Goal: Task Accomplishment & Management: Complete application form

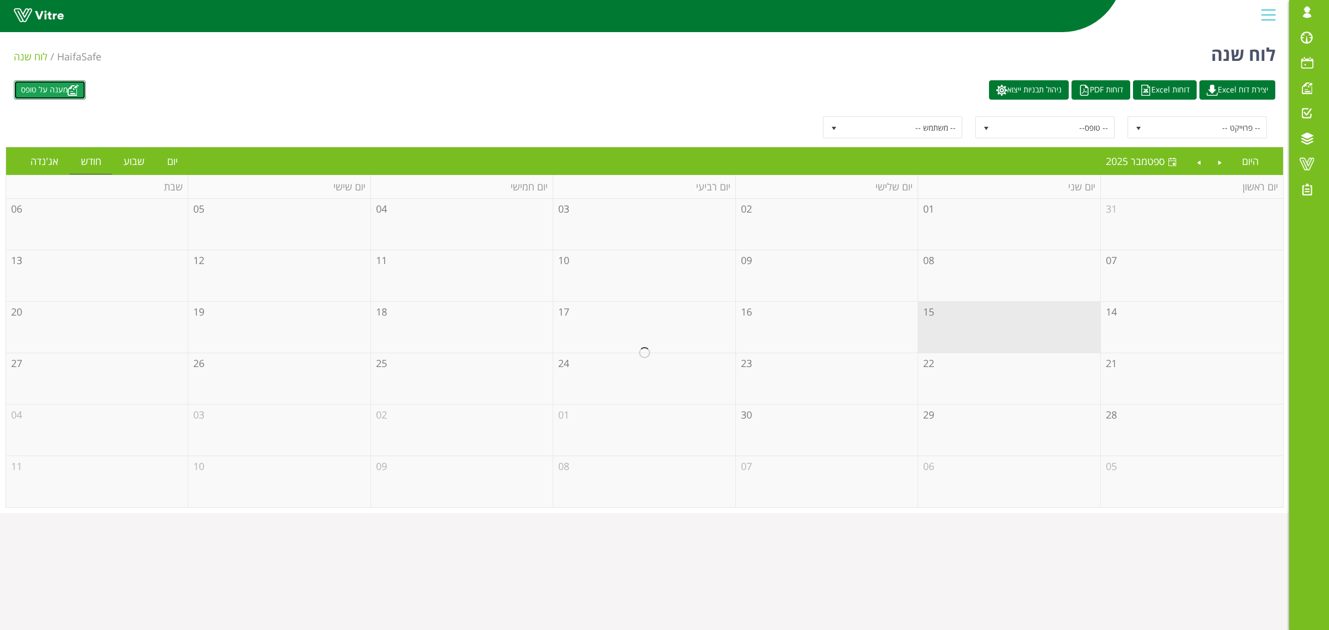
click at [60, 87] on link "מענה על טופס" at bounding box center [50, 89] width 72 height 19
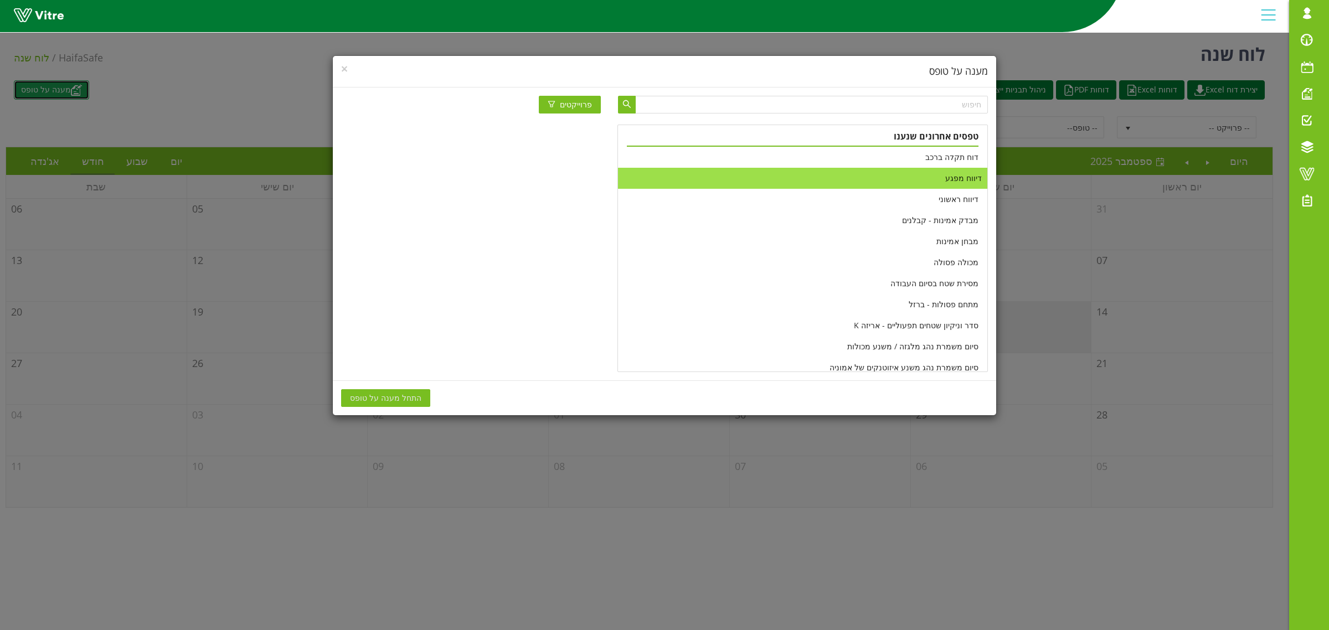
scroll to position [138, 0]
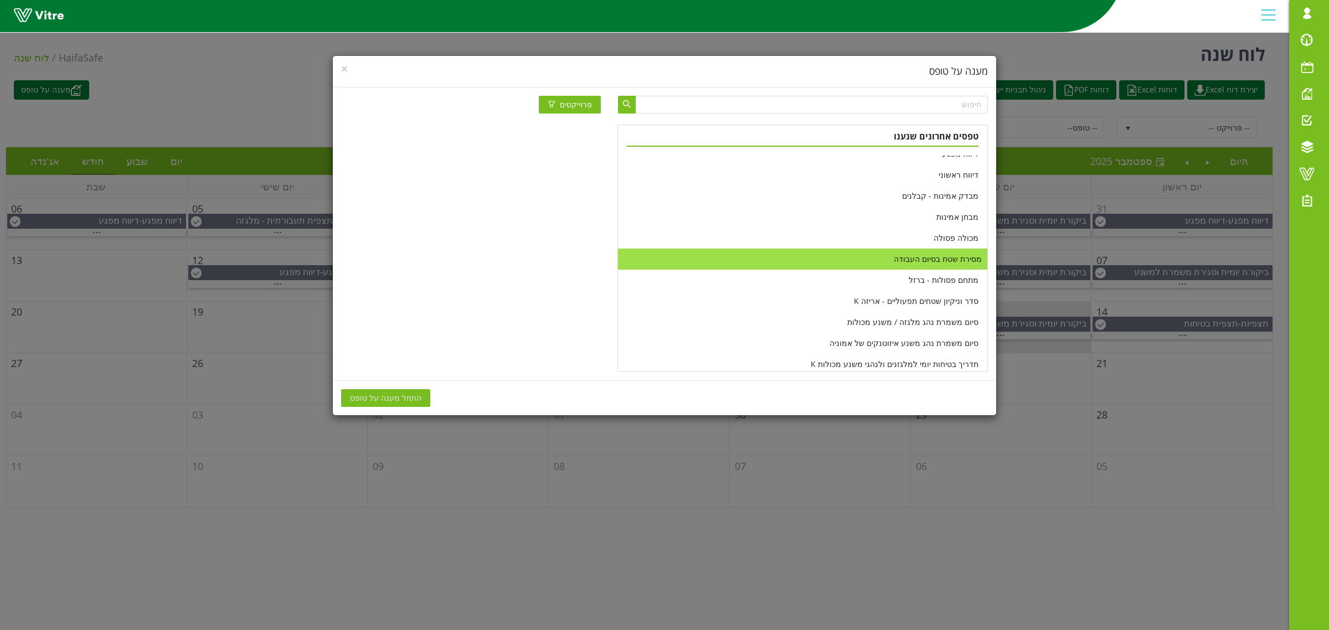
click at [704, 259] on li "מסירת שטח בסיום העבודה" at bounding box center [802, 259] width 369 height 21
click at [375, 399] on span "התחל מענה על טופס" at bounding box center [385, 398] width 71 height 12
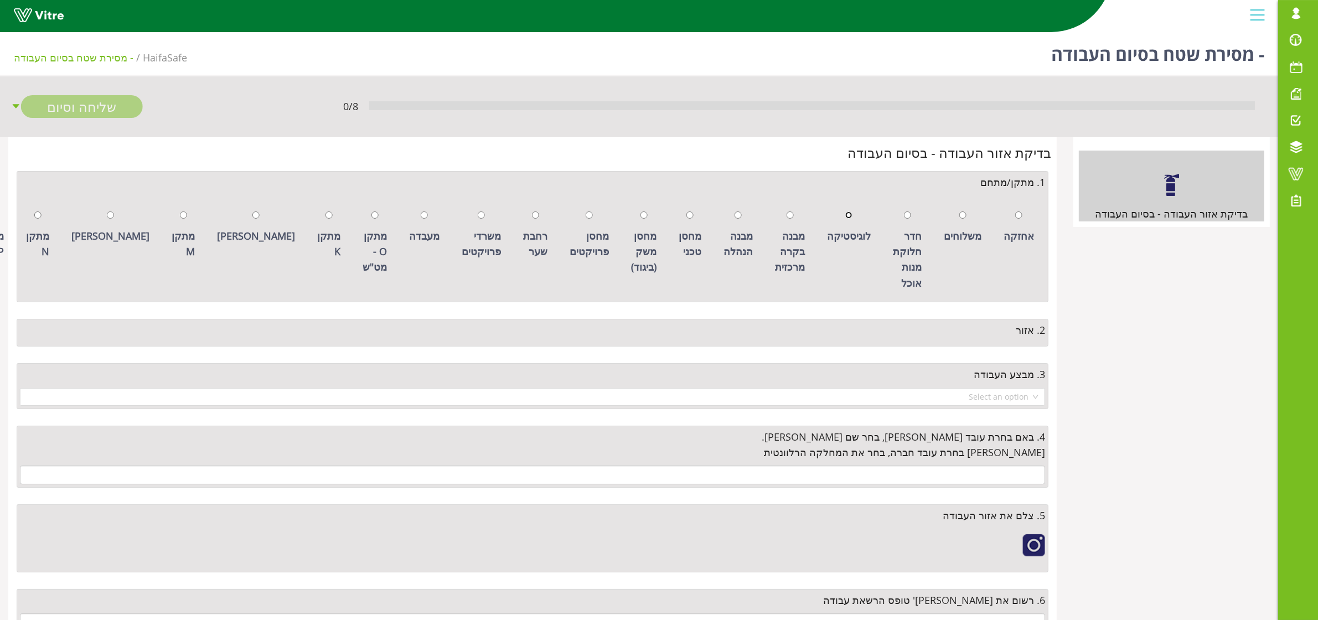
click at [853, 214] on input "radio" at bounding box center [848, 214] width 7 height 7
radio input "true"
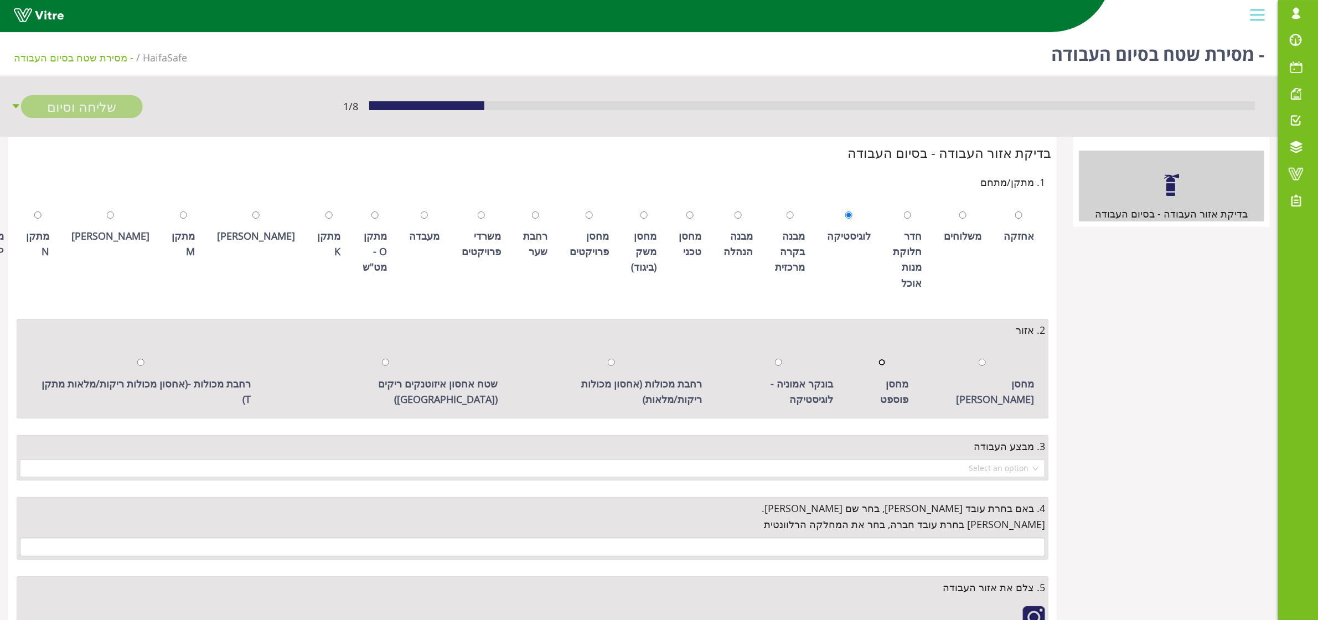
click at [886, 361] on input "radio" at bounding box center [882, 362] width 7 height 7
radio input "true"
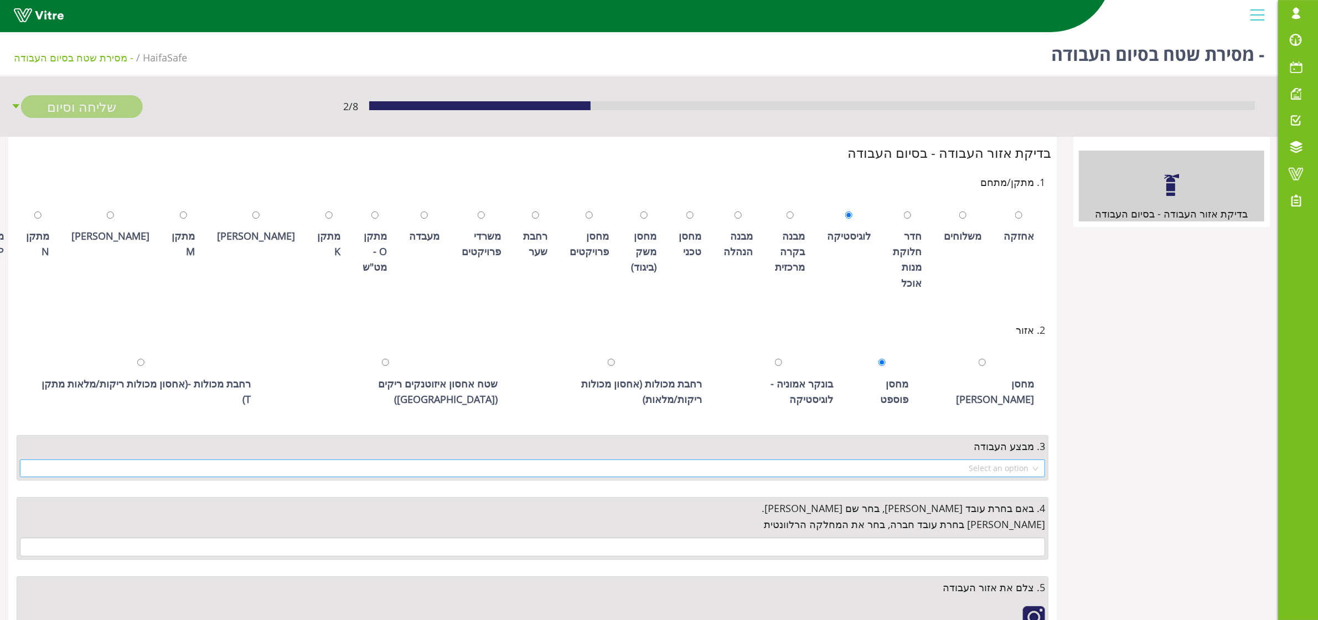
click at [943, 460] on input "search" at bounding box center [529, 468] width 1004 height 17
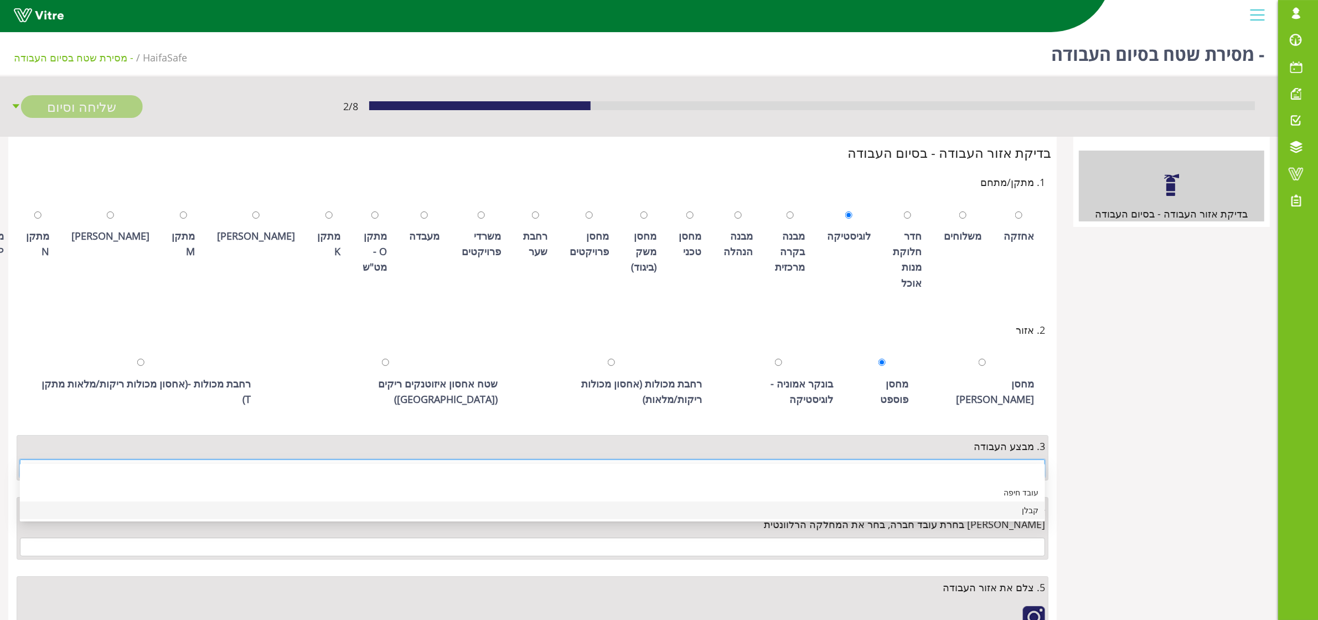
click at [947, 507] on div "קבלן" at bounding box center [533, 510] width 1012 height 12
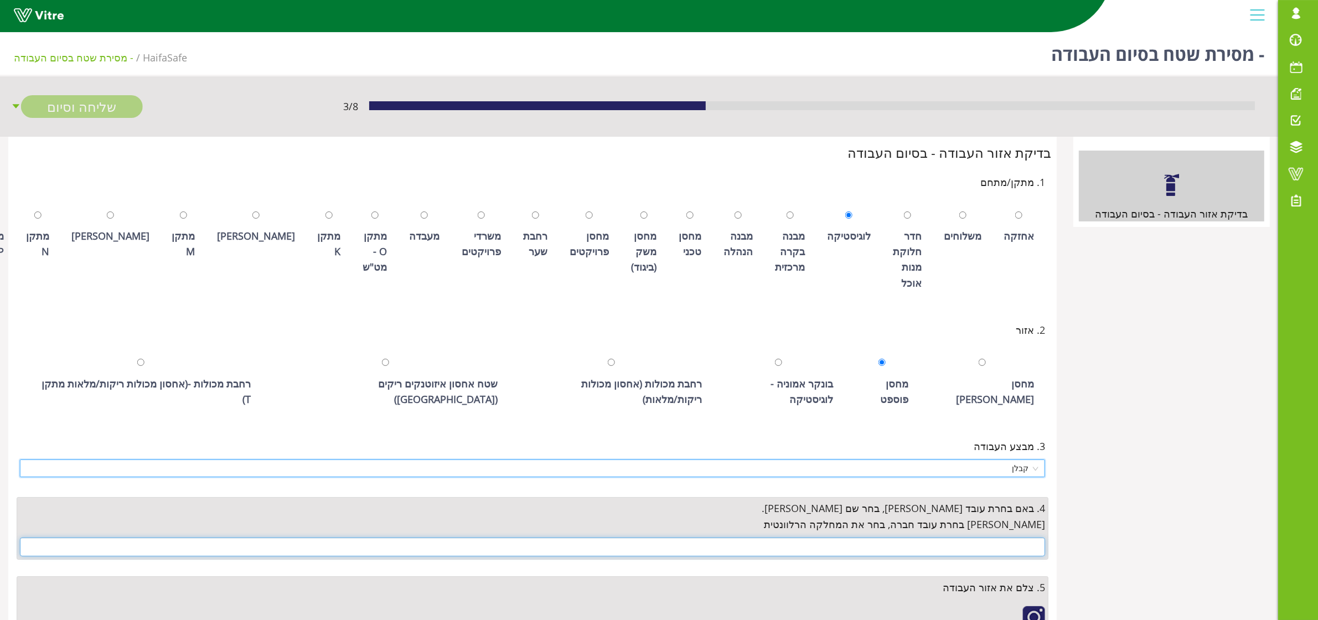
click at [864, 538] on input "text" at bounding box center [532, 547] width 1025 height 19
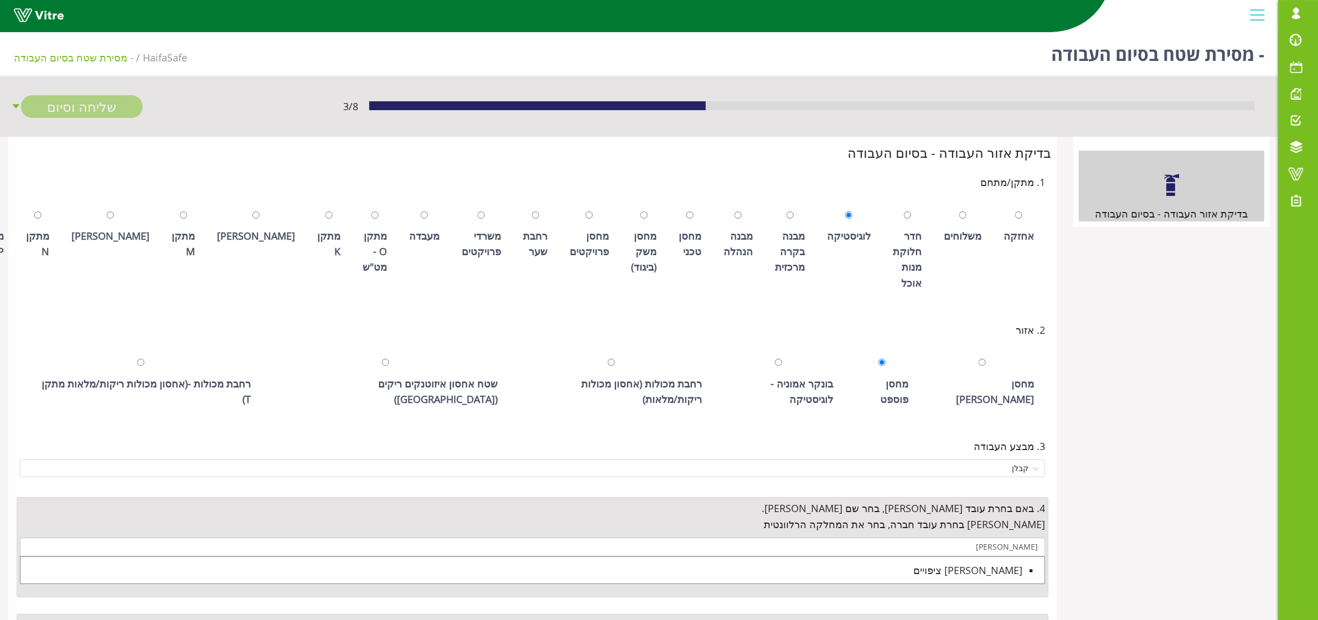
click at [871, 562] on div "[PERSON_NAME] ציפויים" at bounding box center [521, 570] width 1002 height 16
type input "[PERSON_NAME] ציפויים"
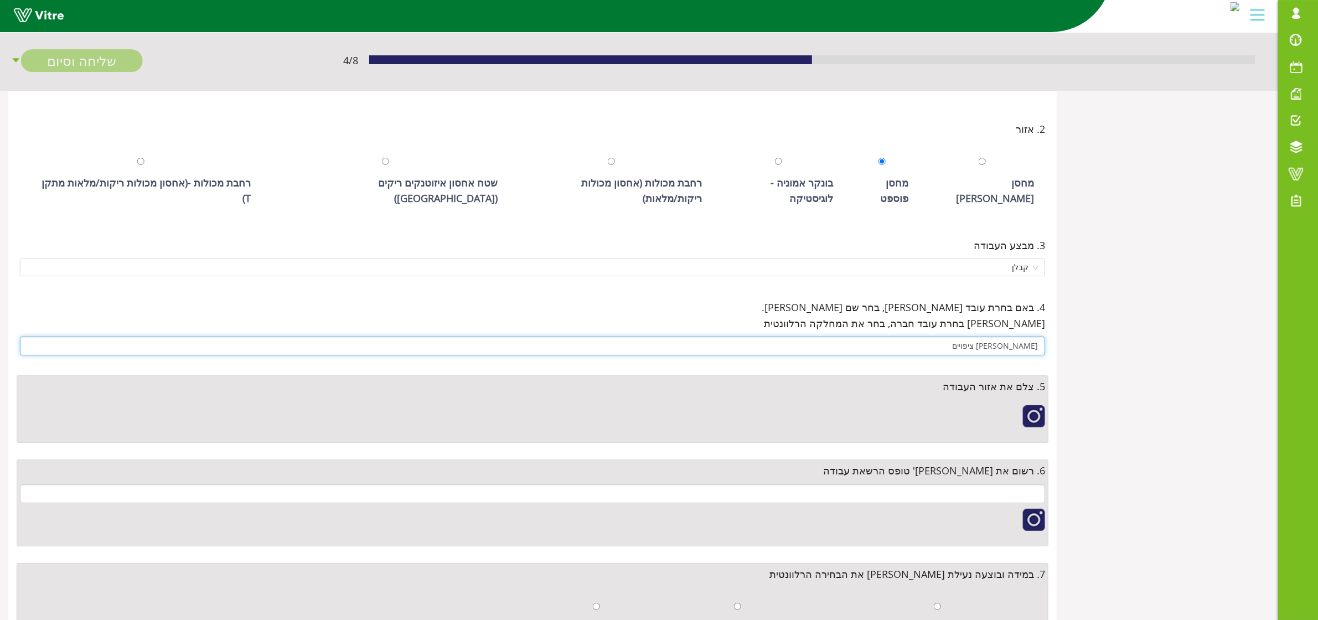
scroll to position [208, 0]
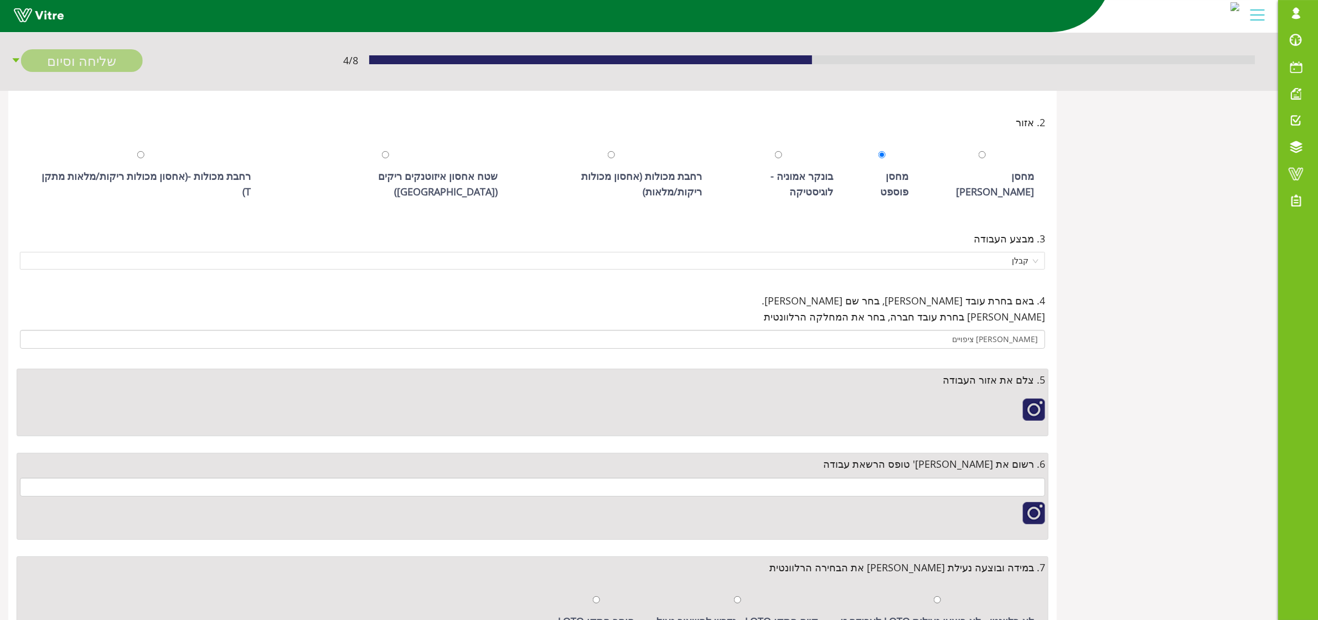
click at [1033, 399] on div at bounding box center [1034, 410] width 22 height 22
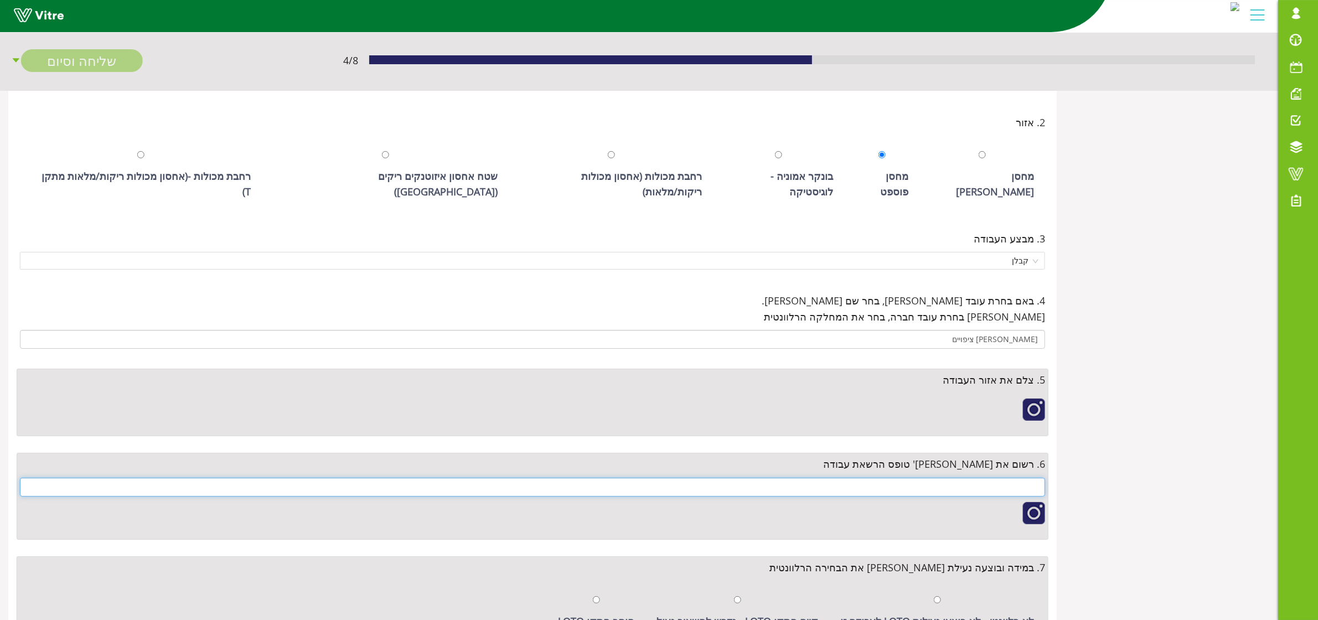
click at [1005, 478] on input "text" at bounding box center [532, 487] width 1025 height 19
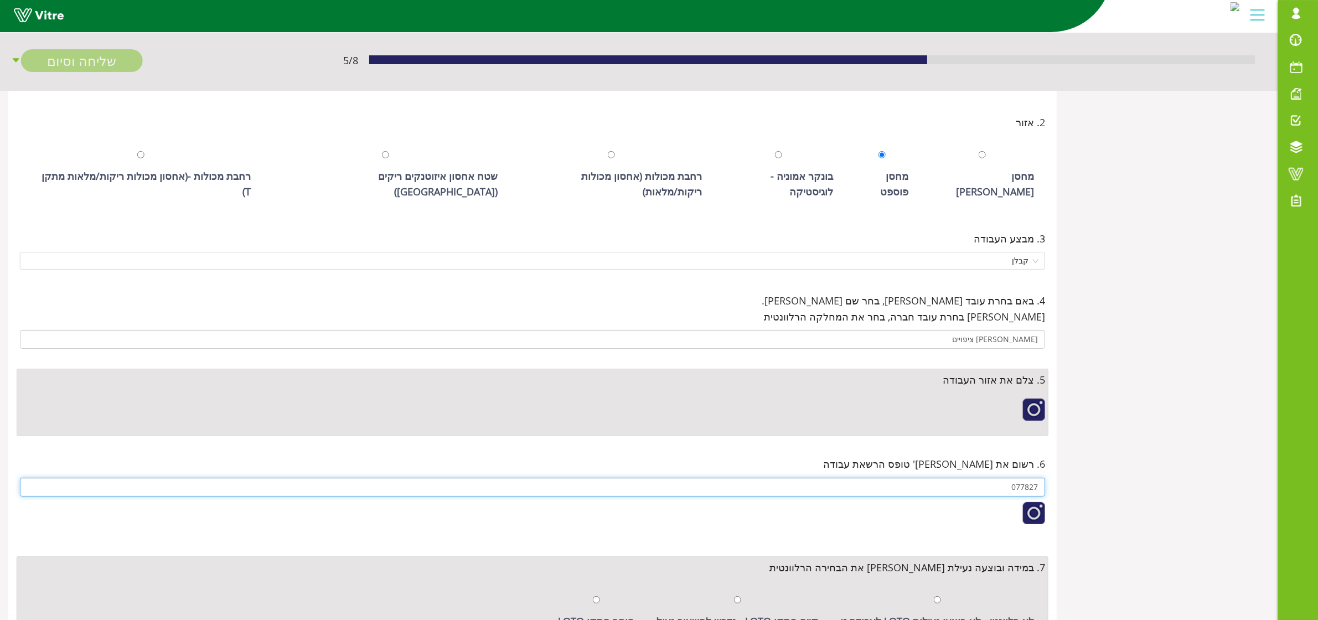
type input "077827"
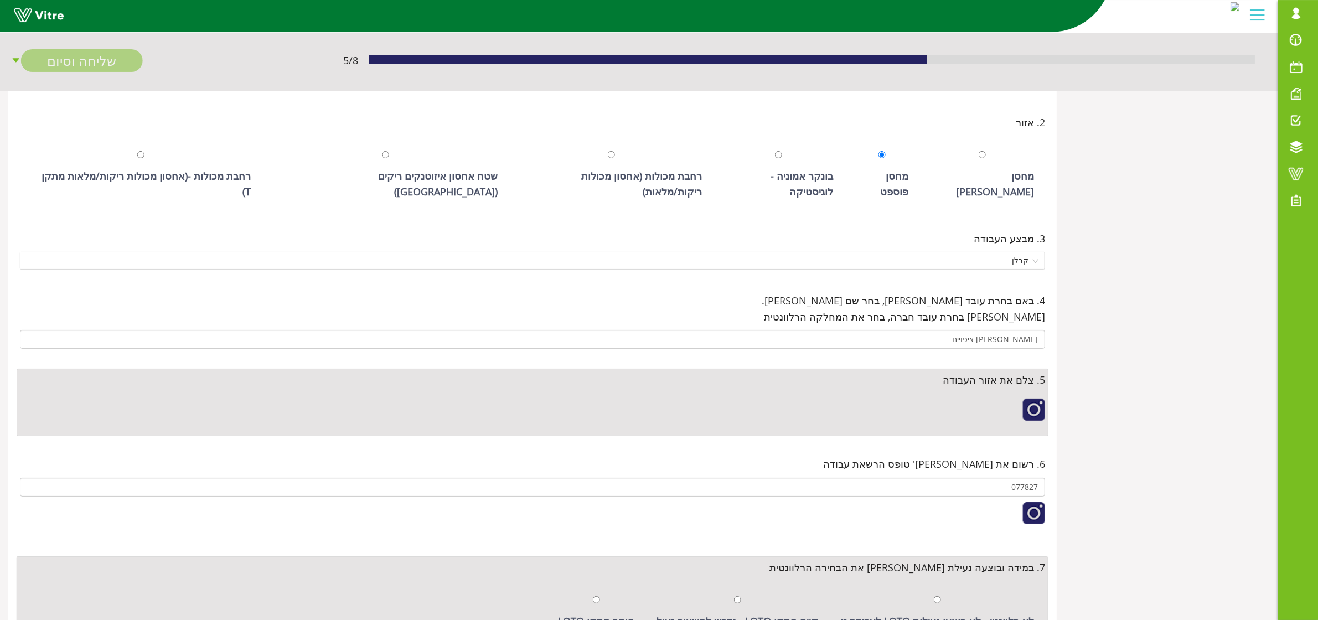
click at [1039, 400] on div at bounding box center [1034, 410] width 22 height 22
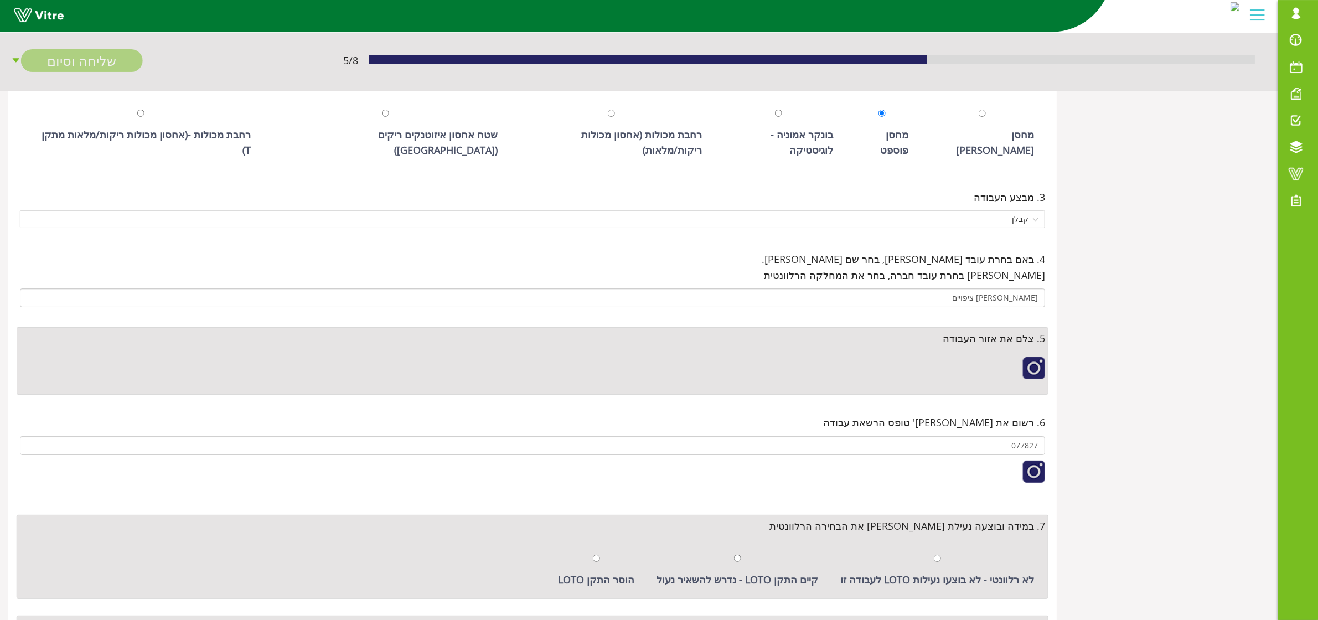
scroll to position [346, 0]
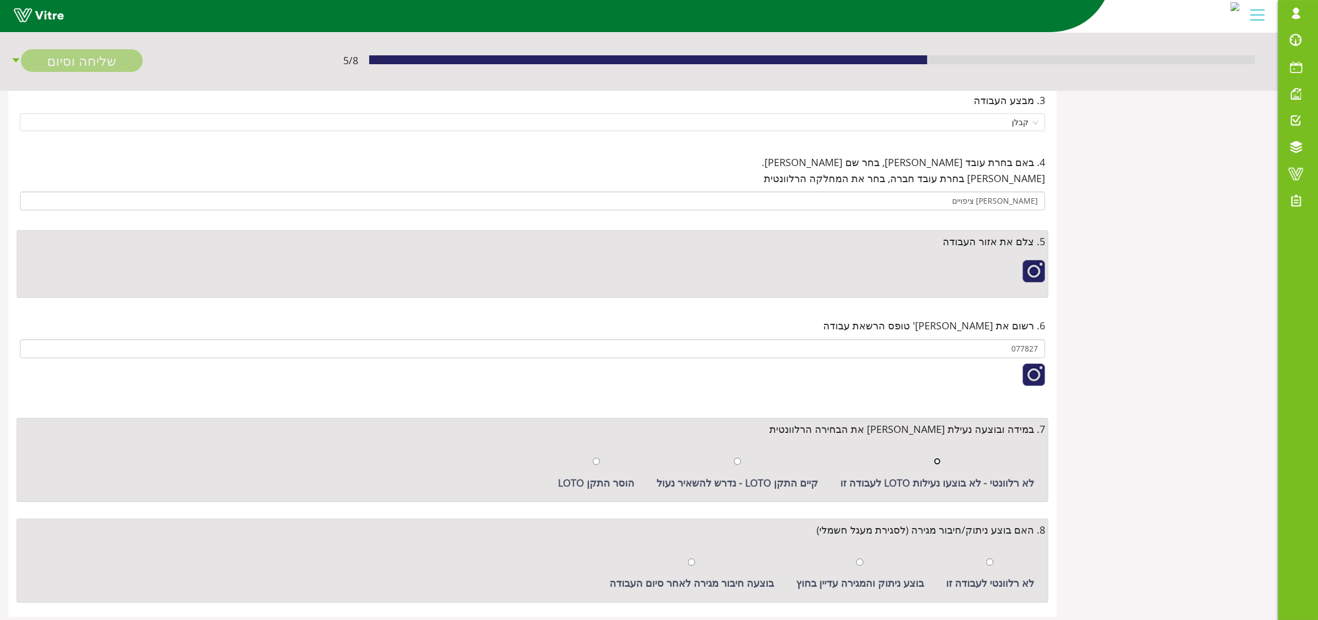
click at [941, 458] on input "radio" at bounding box center [937, 461] width 7 height 7
radio input "true"
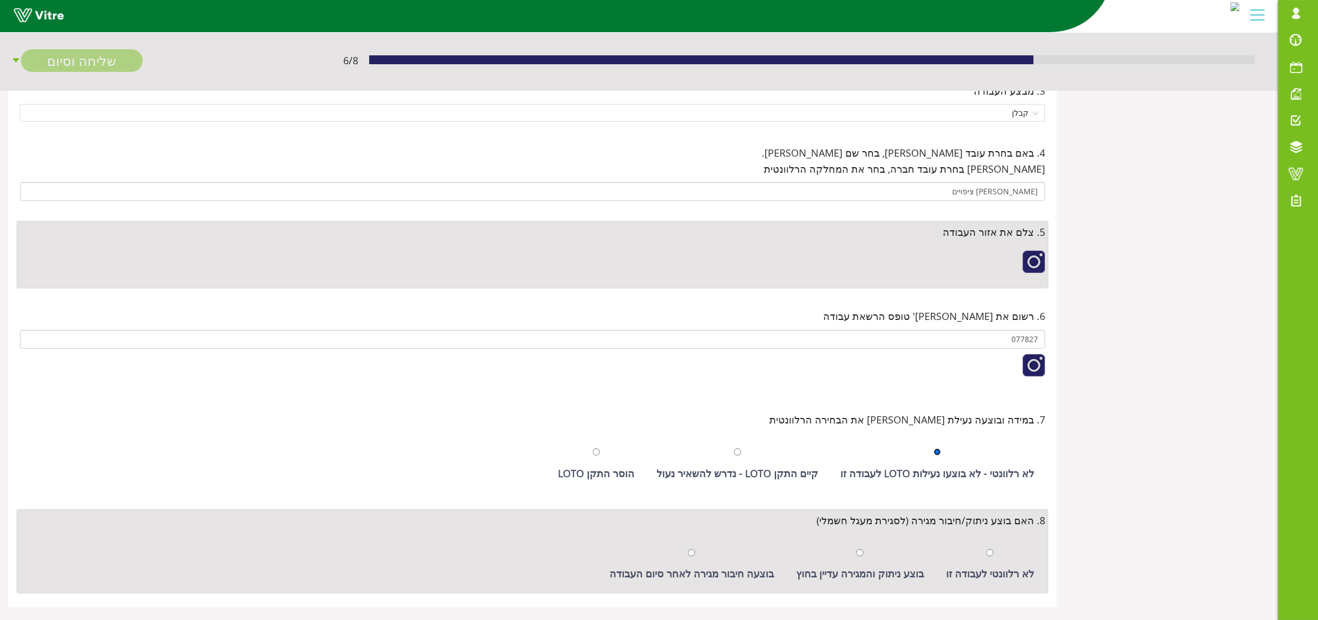
scroll to position [358, 0]
click at [991, 547] on input "radio" at bounding box center [990, 550] width 7 height 7
radio input "true"
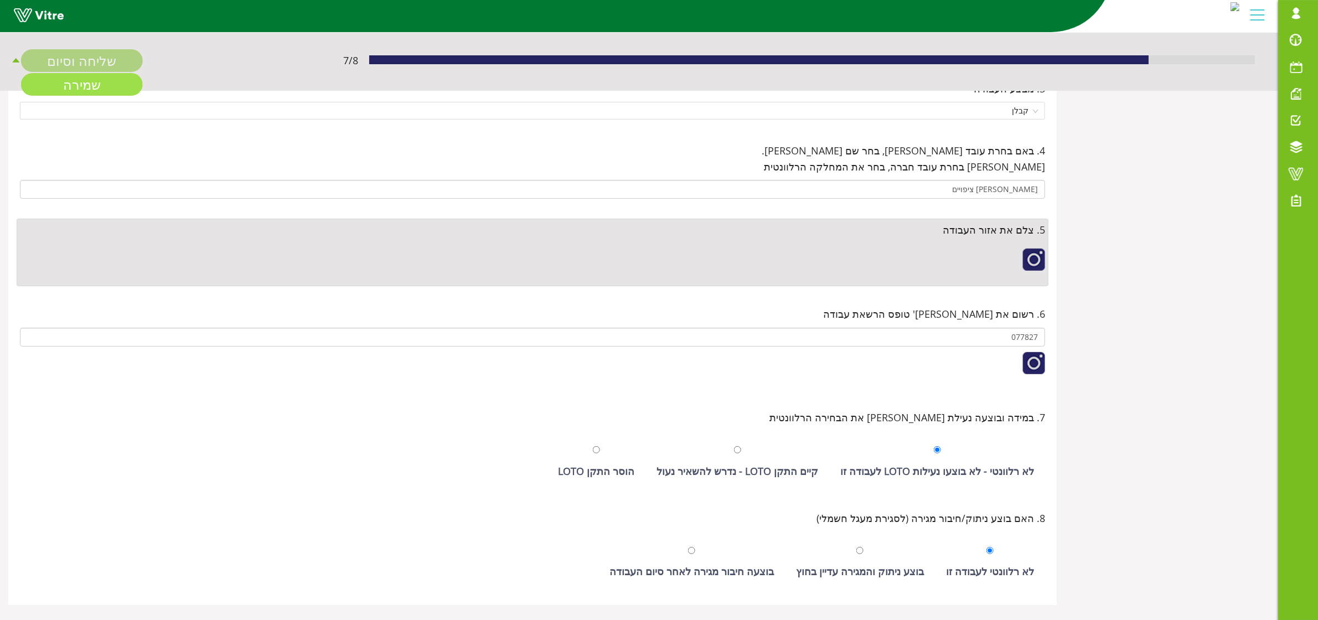
click at [70, 79] on link "שמירה" at bounding box center [82, 84] width 122 height 23
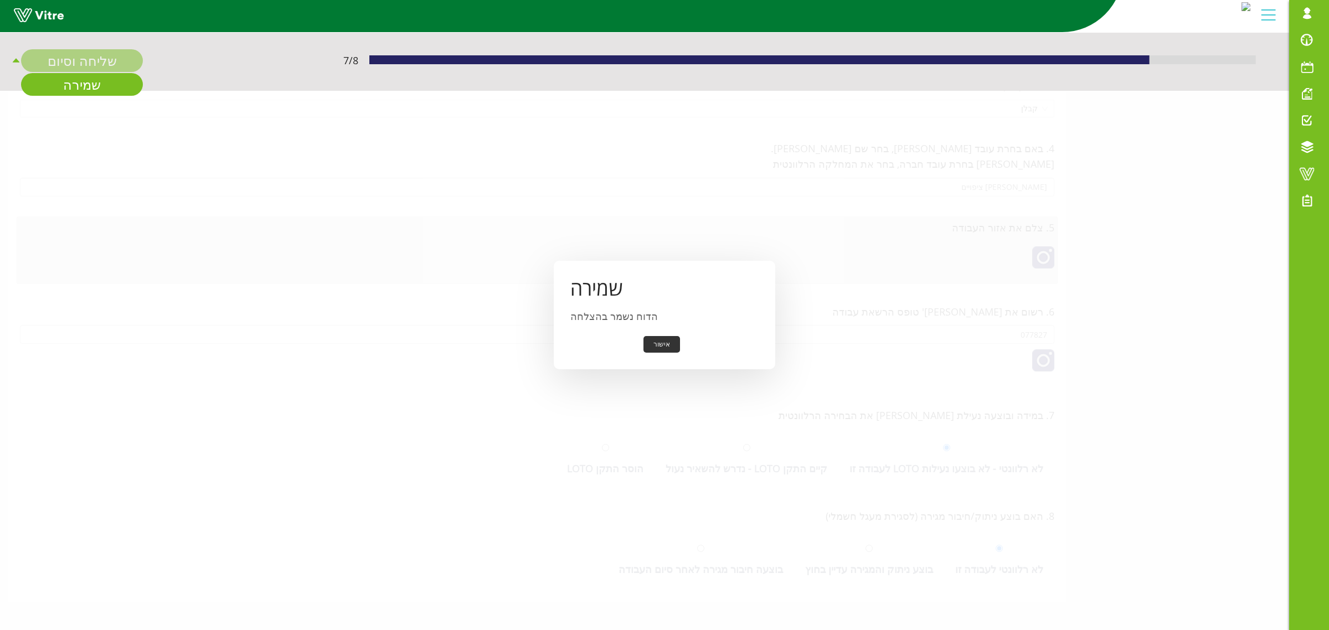
click at [73, 64] on div "שליחה וסיום" at bounding box center [82, 60] width 122 height 23
click at [676, 346] on div "אישור" at bounding box center [664, 344] width 188 height 17
drag, startPoint x: 664, startPoint y: 347, endPoint x: 652, endPoint y: 342, distance: 13.0
click at [663, 346] on button "אישור" at bounding box center [661, 344] width 37 height 17
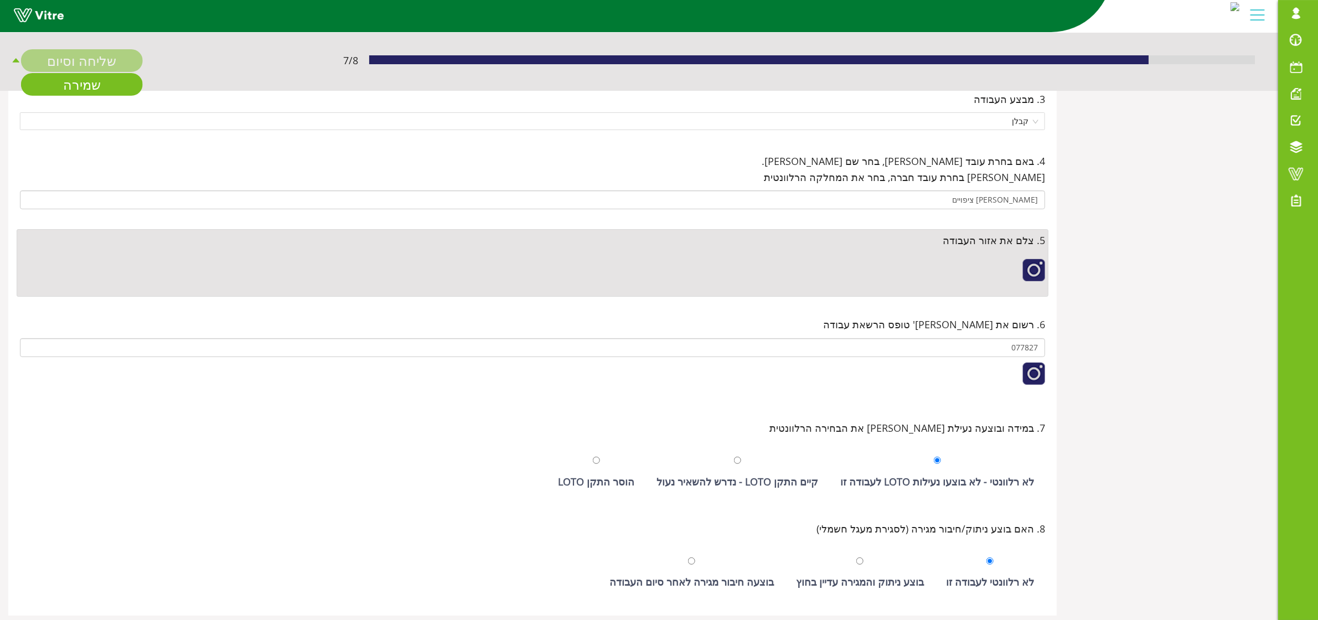
click at [111, 61] on div "שליחה וסיום" at bounding box center [82, 60] width 122 height 23
click at [17, 62] on icon "caret-up" at bounding box center [16, 60] width 7 height 4
click at [81, 87] on link "שמירה" at bounding box center [82, 84] width 122 height 23
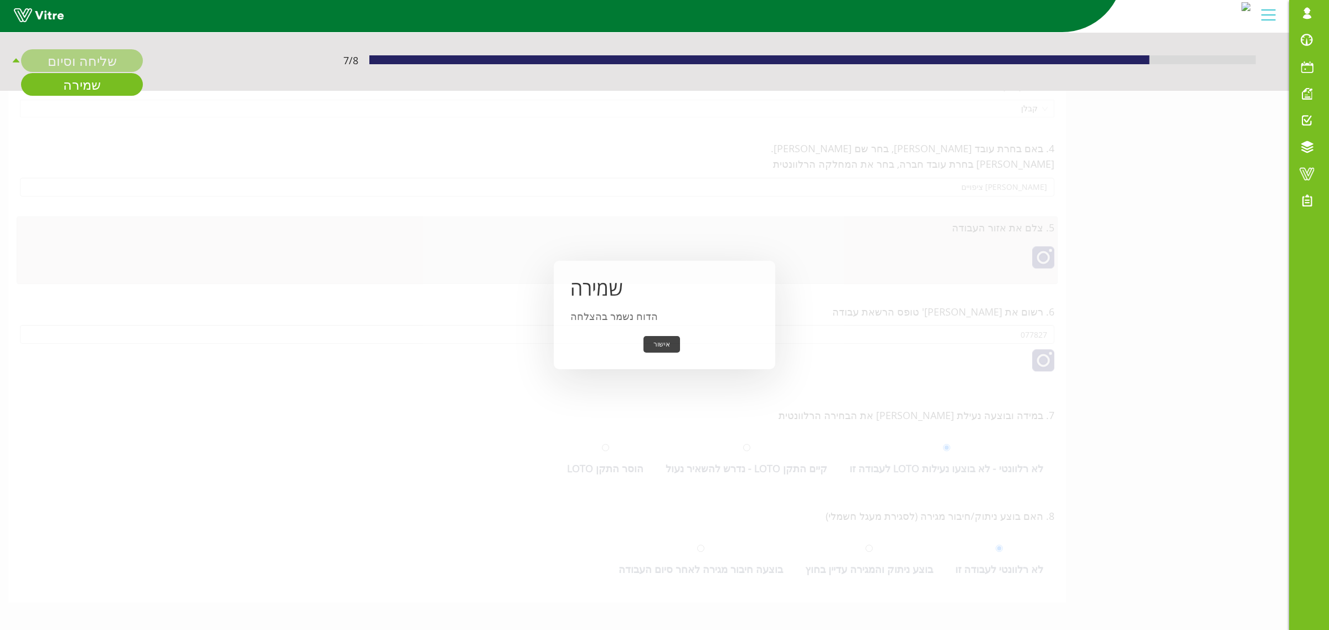
click at [70, 62] on div "שליחה וסיום" at bounding box center [82, 60] width 122 height 23
click at [76, 64] on div "שליחה וסיום" at bounding box center [82, 60] width 122 height 23
click at [652, 349] on button "אישור" at bounding box center [661, 344] width 37 height 17
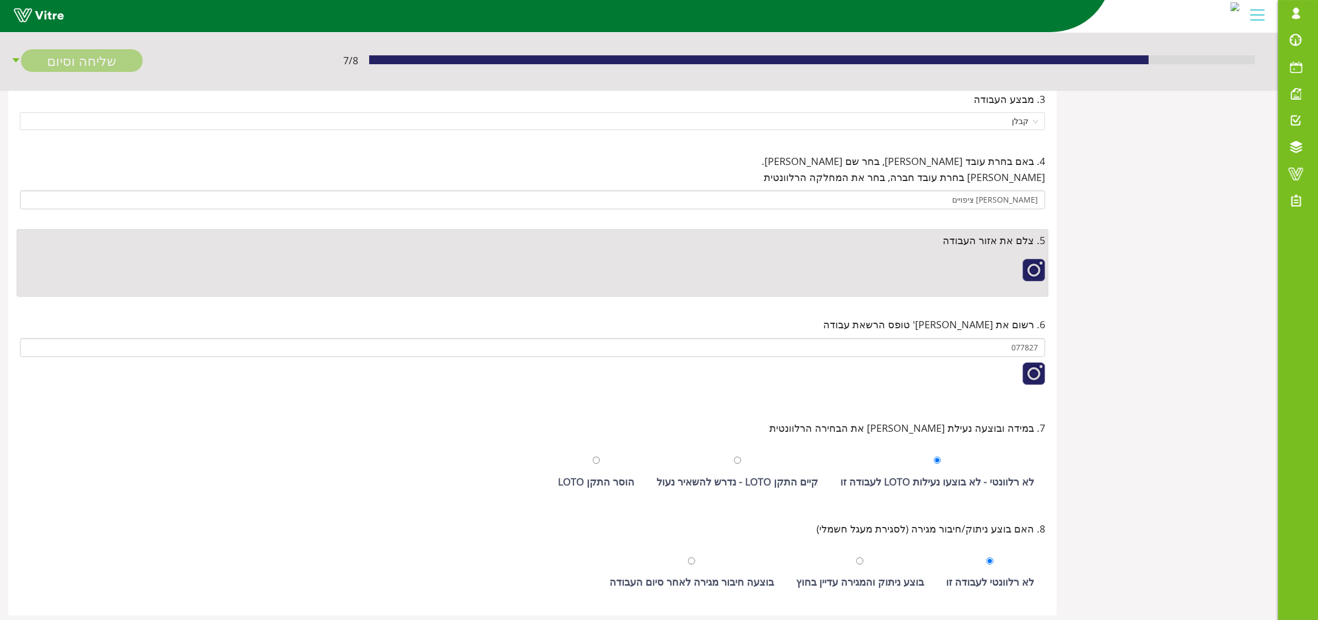
click at [139, 62] on div "שליחה וסיום" at bounding box center [82, 60] width 122 height 23
click at [101, 61] on div "שליחה וסיום" at bounding box center [82, 60] width 122 height 23
click at [100, 61] on div "שליחה וסיום" at bounding box center [82, 60] width 122 height 23
click at [99, 61] on div "שליחה וסיום" at bounding box center [82, 60] width 122 height 23
click at [50, 61] on div "שליחה וסיום" at bounding box center [82, 60] width 122 height 23
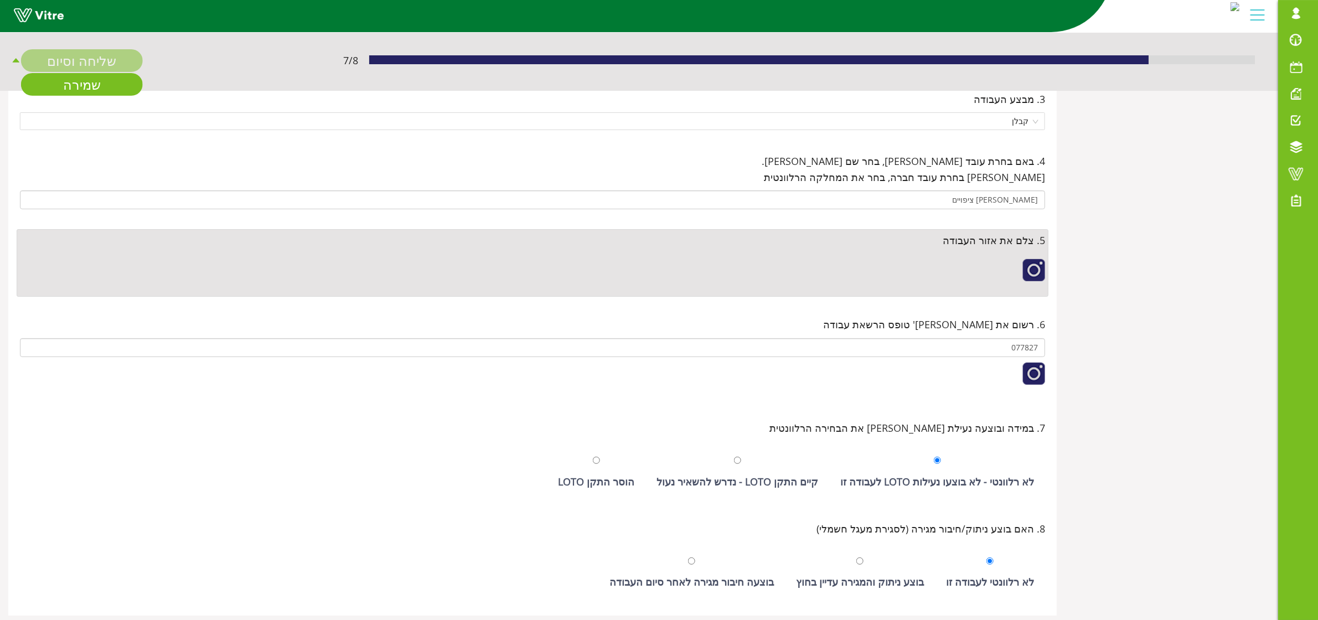
click at [50, 61] on div "שליחה וסיום" at bounding box center [82, 60] width 122 height 23
click at [20, 61] on icon "caret-up" at bounding box center [16, 60] width 10 height 10
click at [68, 62] on div "שליחה וסיום" at bounding box center [82, 60] width 122 height 23
click at [101, 68] on div "שליחה וסיום" at bounding box center [82, 60] width 122 height 23
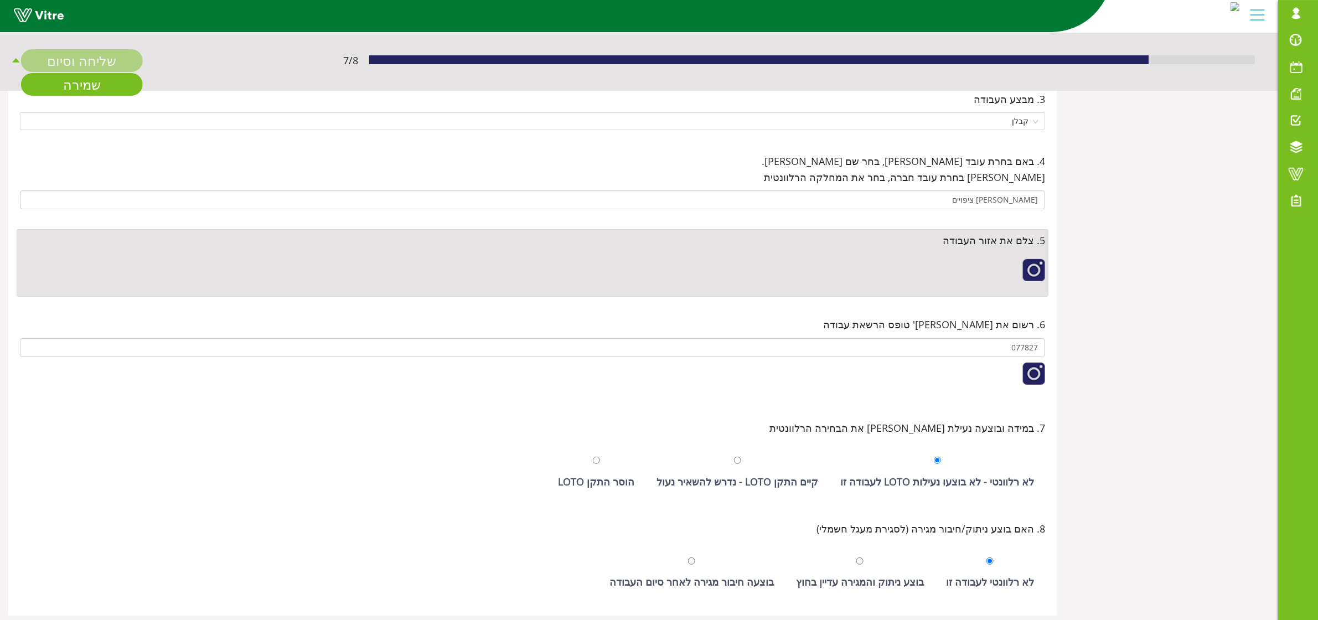
click at [101, 68] on div "שליחה וסיום" at bounding box center [82, 60] width 122 height 23
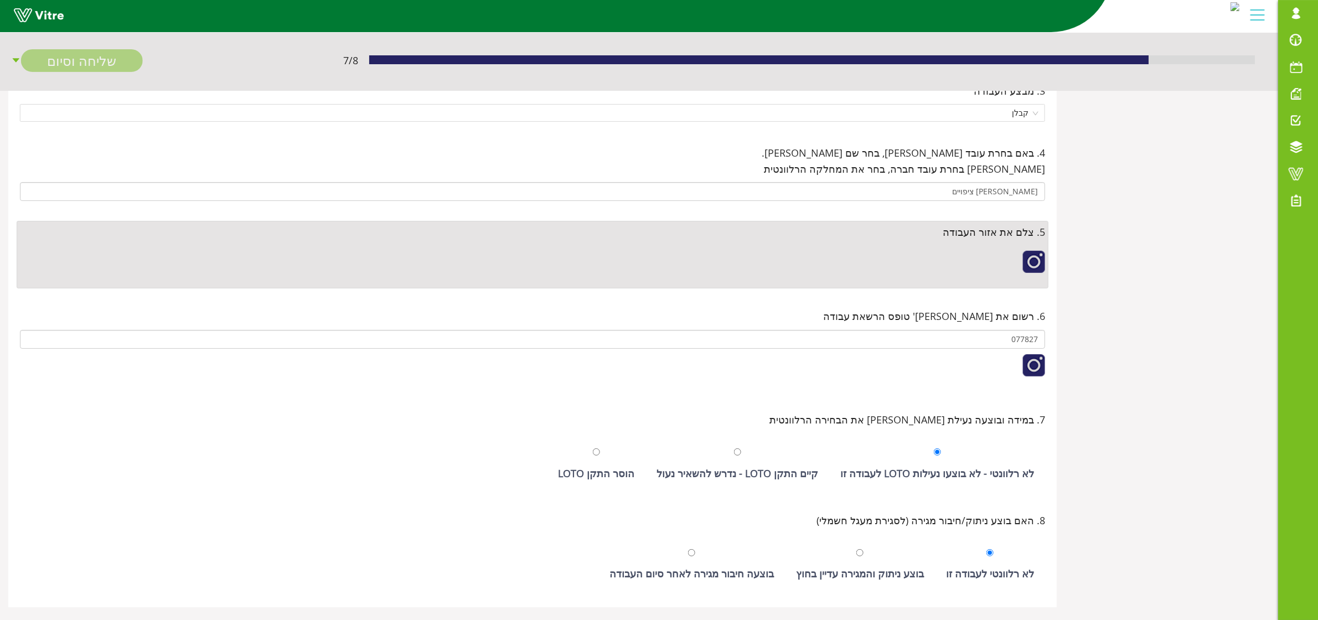
scroll to position [358, 0]
